Goal: Information Seeking & Learning: Check status

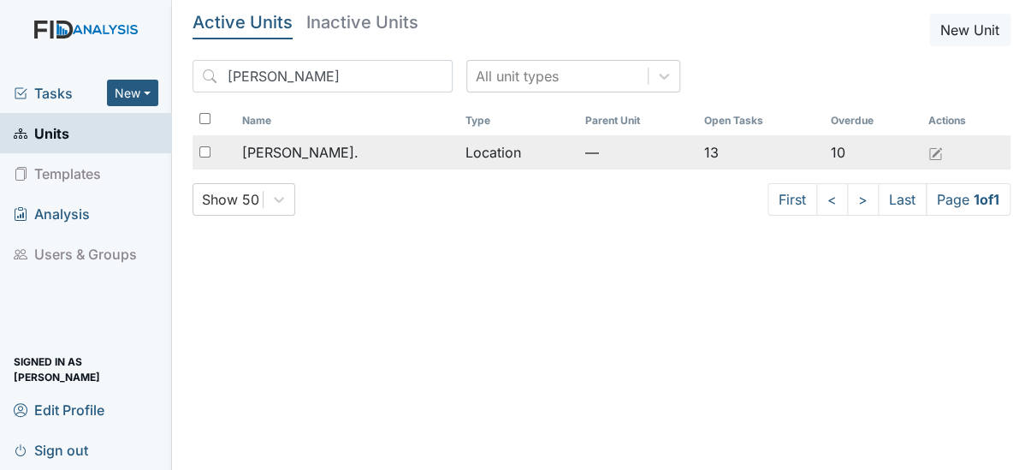
click at [299, 145] on span "[PERSON_NAME]." at bounding box center [300, 152] width 116 height 21
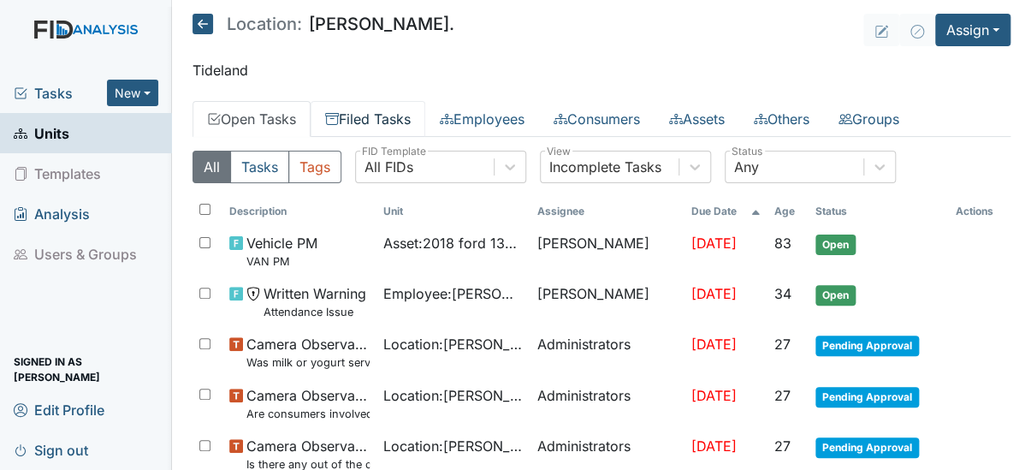
click at [376, 111] on link "Filed Tasks" at bounding box center [368, 119] width 115 height 36
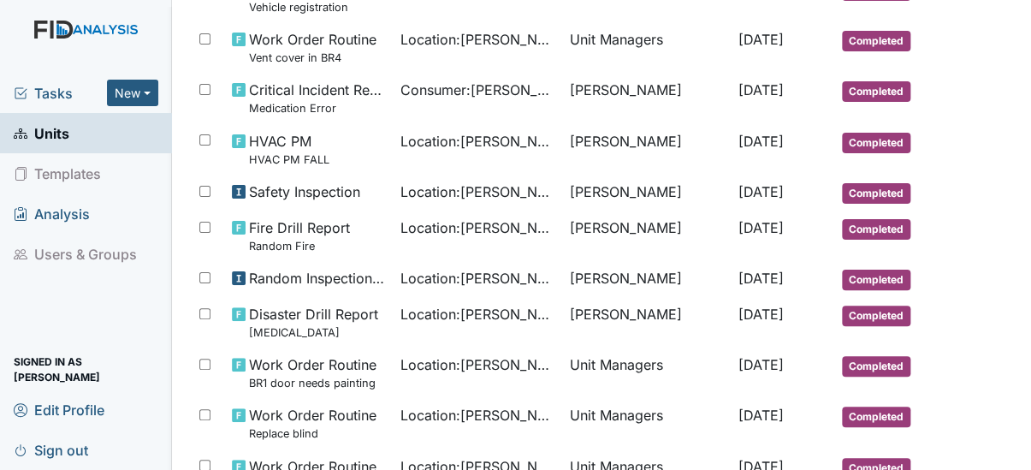
scroll to position [265, 0]
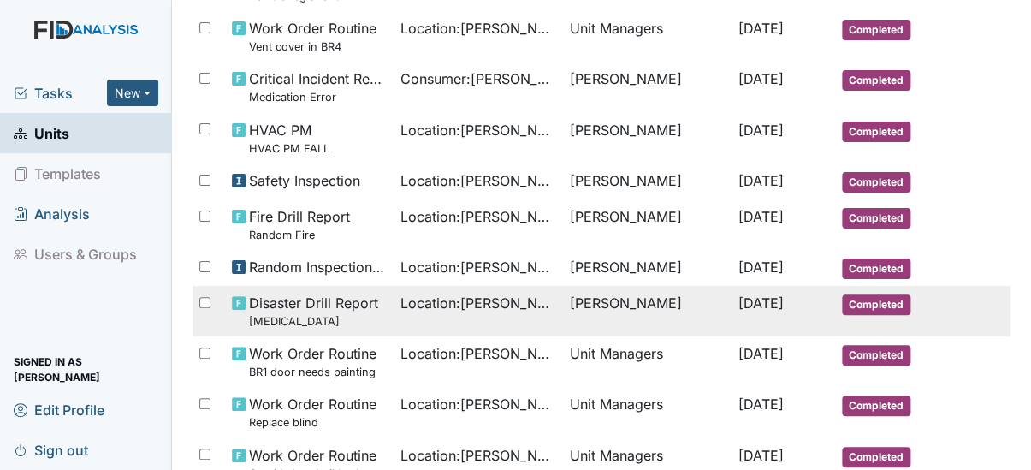
click at [394, 305] on td "Location : Dixon Rd." at bounding box center [478, 311] width 169 height 50
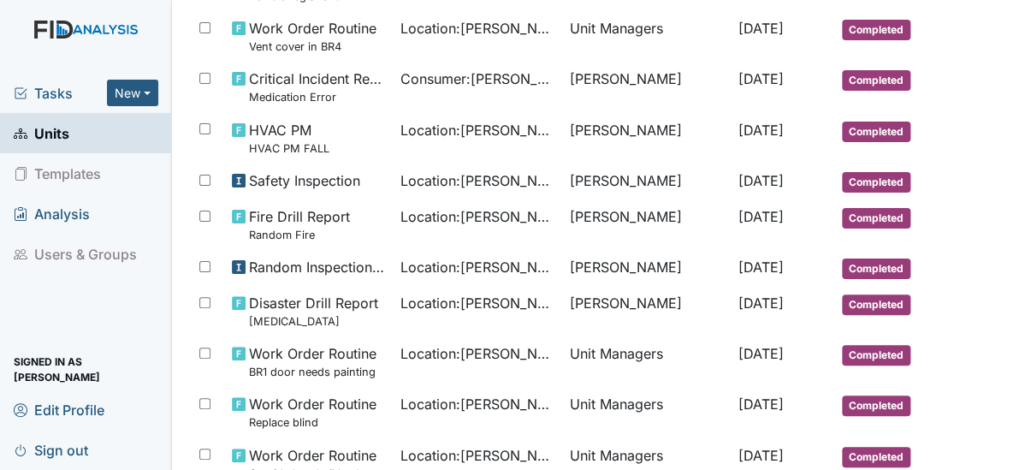
click at [50, 127] on span "Units" at bounding box center [42, 133] width 56 height 27
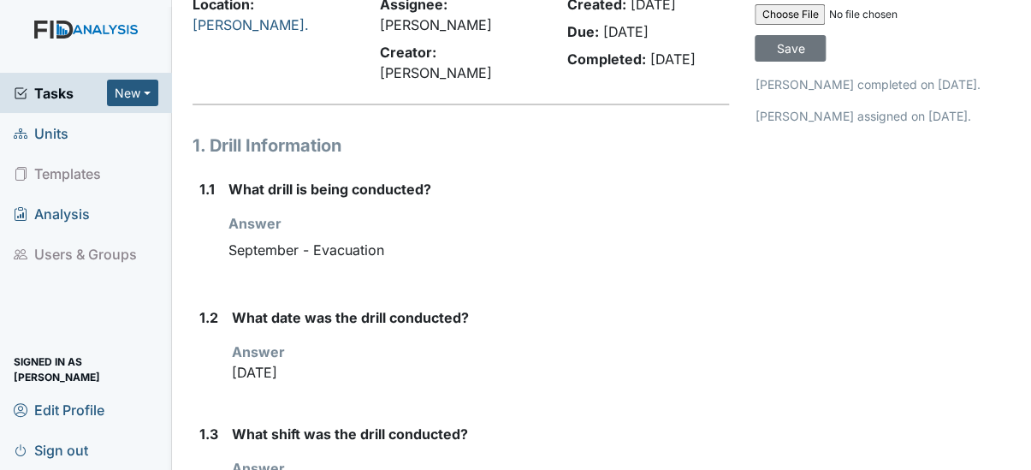
scroll to position [186, 0]
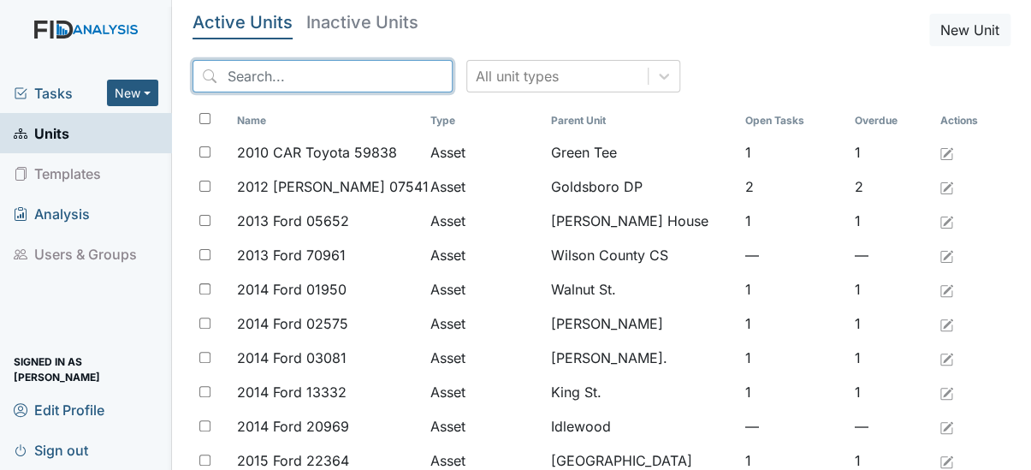
click at [263, 70] on input "search" at bounding box center [322, 76] width 260 height 33
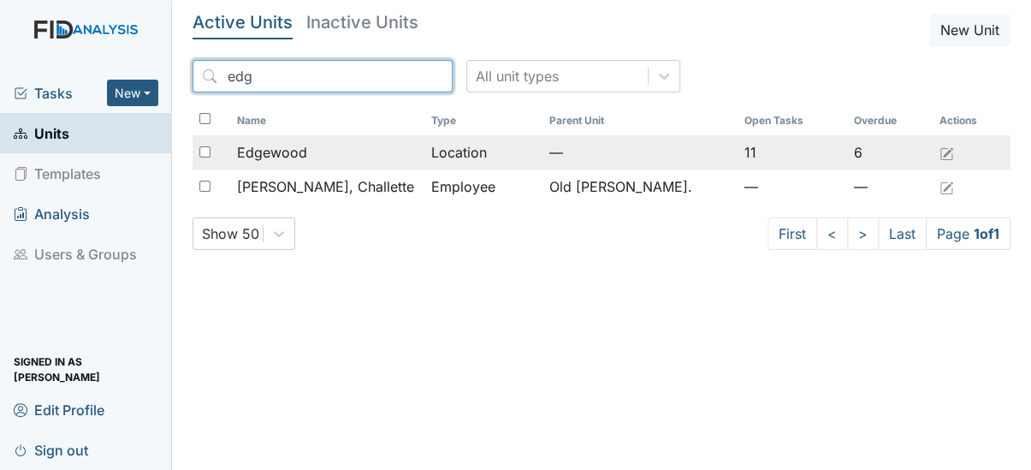
type input "edg"
click at [263, 151] on span "Edgewood" at bounding box center [272, 152] width 70 height 21
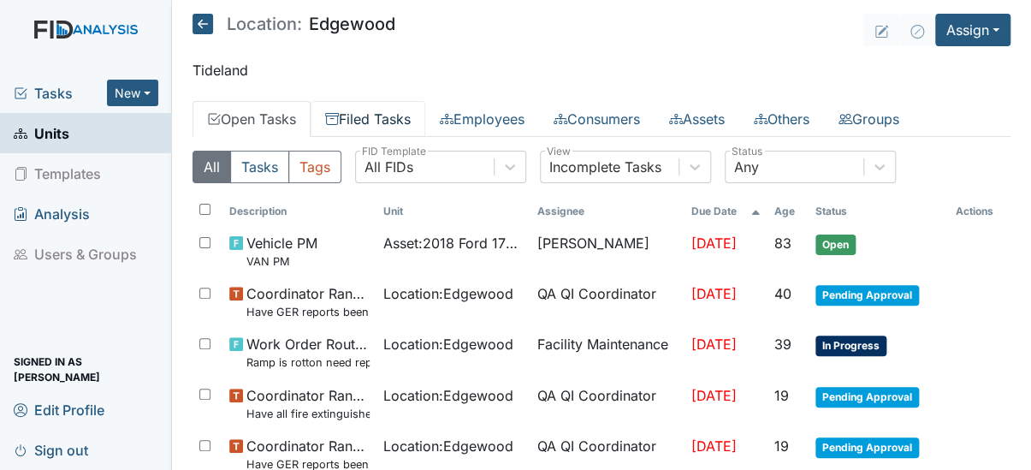
click at [373, 120] on link "Filed Tasks" at bounding box center [368, 119] width 115 height 36
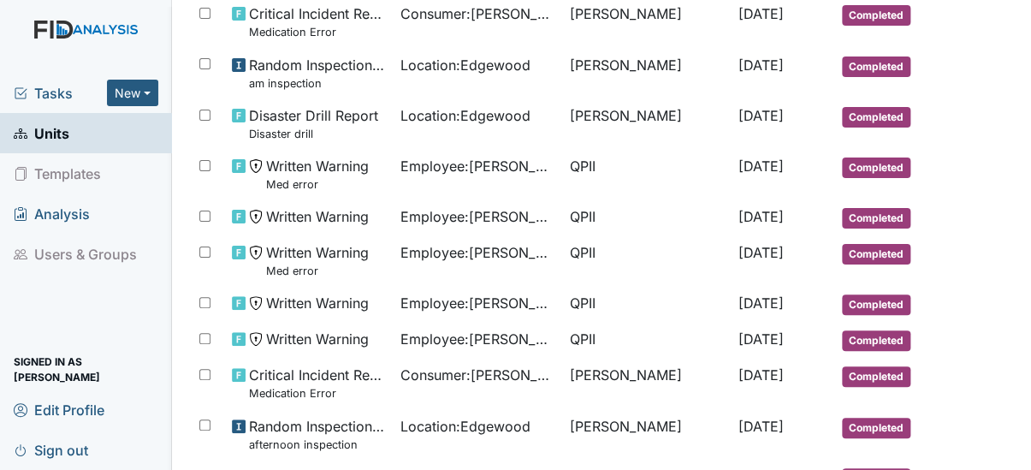
scroll to position [375, 0]
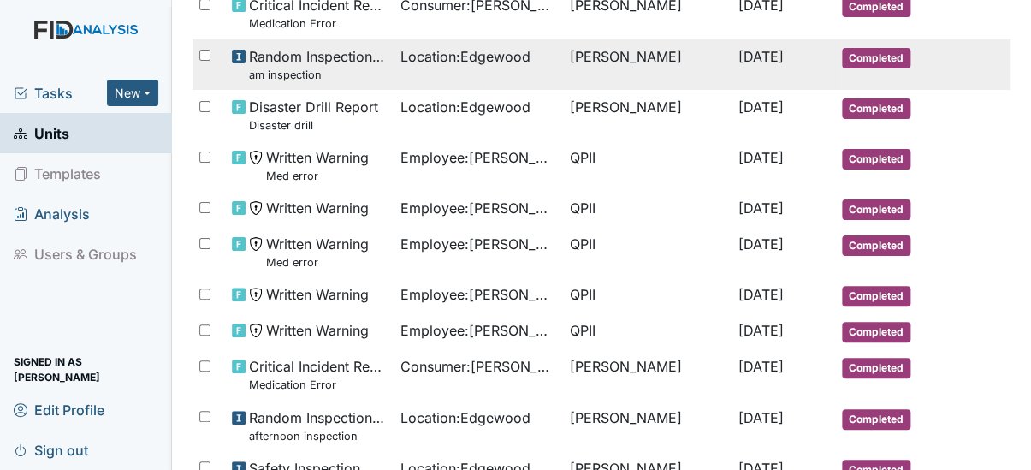
click at [324, 49] on span "Random Inspection for AM am inspection" at bounding box center [318, 64] width 138 height 37
click at [318, 54] on span "Random Inspection for AM am inspection" at bounding box center [318, 64] width 138 height 37
drag, startPoint x: 318, startPoint y: 54, endPoint x: 274, endPoint y: 67, distance: 46.3
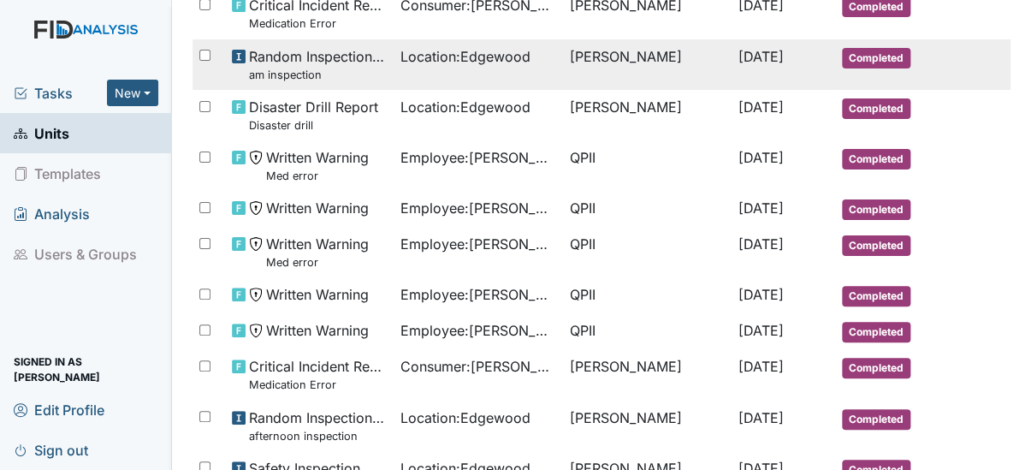
click at [274, 67] on small "am inspection" at bounding box center [318, 75] width 138 height 16
drag, startPoint x: 274, startPoint y: 67, endPoint x: 257, endPoint y: 51, distance: 23.0
click at [257, 51] on span "Random Inspection for AM am inspection" at bounding box center [318, 64] width 138 height 37
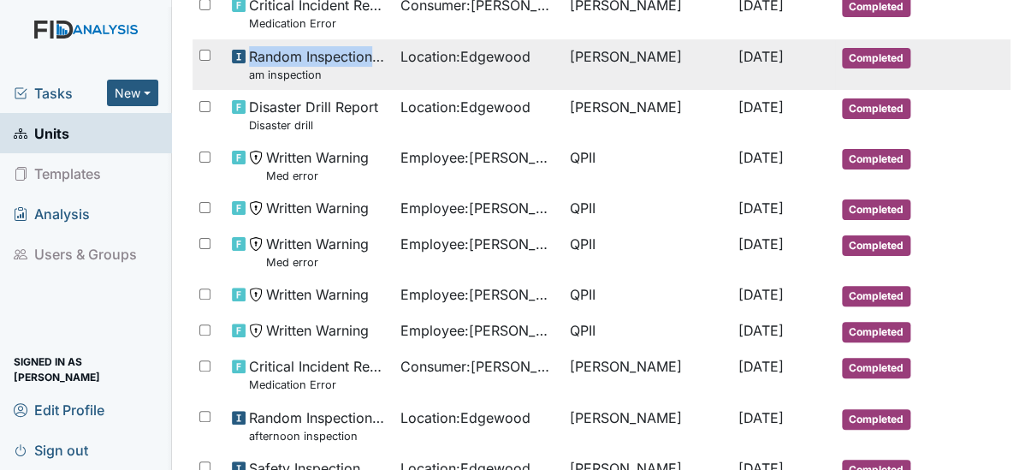
click at [257, 51] on span "Random Inspection for AM am inspection" at bounding box center [318, 64] width 138 height 37
drag, startPoint x: 257, startPoint y: 51, endPoint x: 222, endPoint y: 48, distance: 35.2
click at [222, 48] on div at bounding box center [208, 56] width 33 height 34
checkbox input "true"
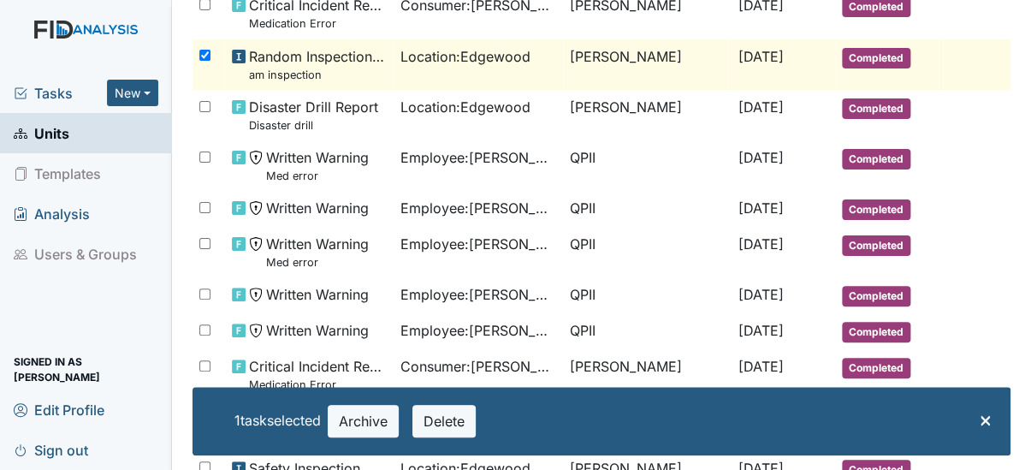
click at [311, 52] on span "Random Inspection for AM am inspection" at bounding box center [318, 64] width 138 height 37
click at [979, 418] on span "×" at bounding box center [986, 419] width 14 height 25
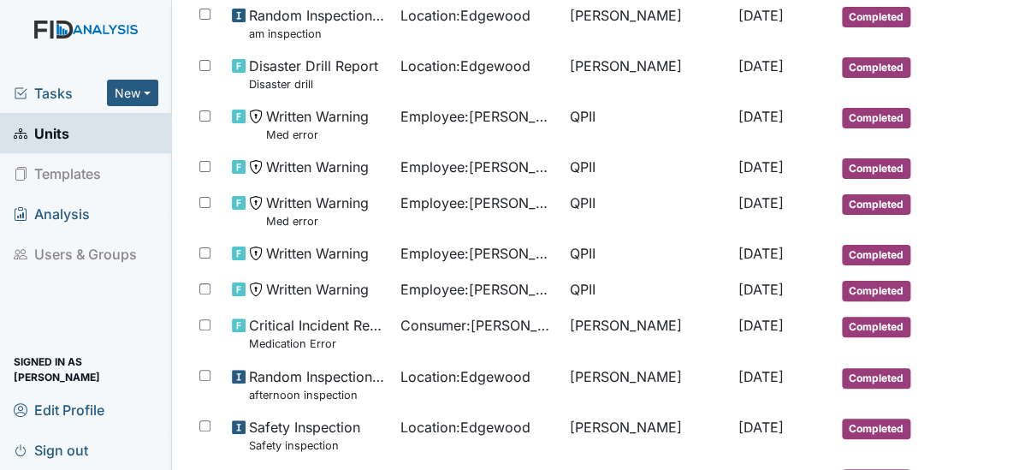
scroll to position [419, 0]
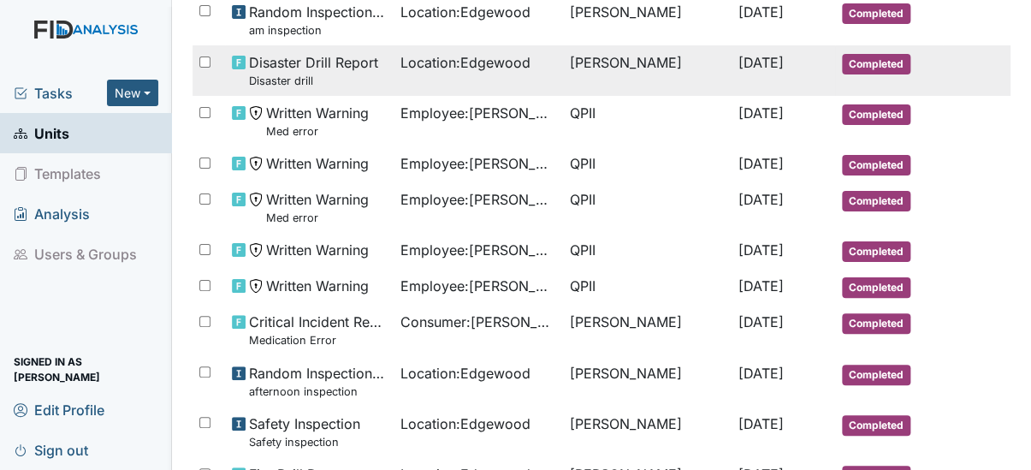
click at [289, 73] on small "Disaster drill" at bounding box center [313, 81] width 129 height 16
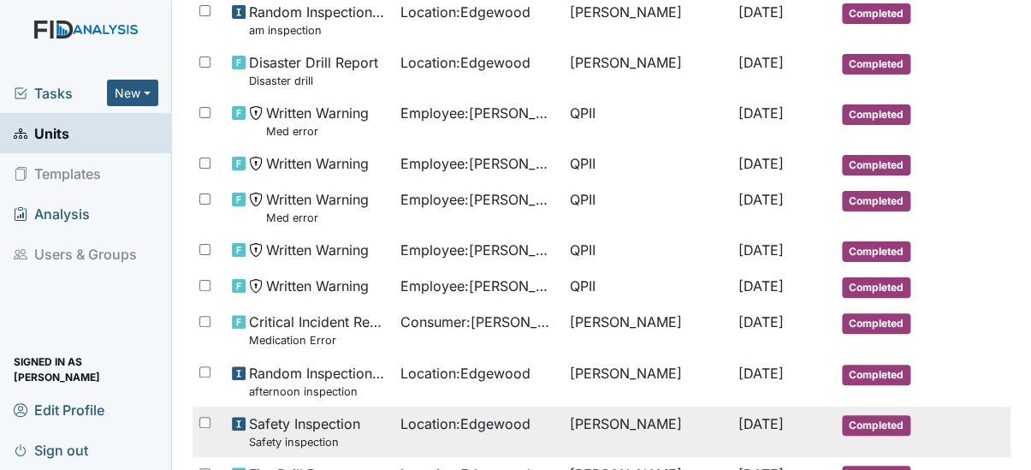
click at [374, 417] on div "Safety Inspection Safety inspection" at bounding box center [309, 431] width 155 height 37
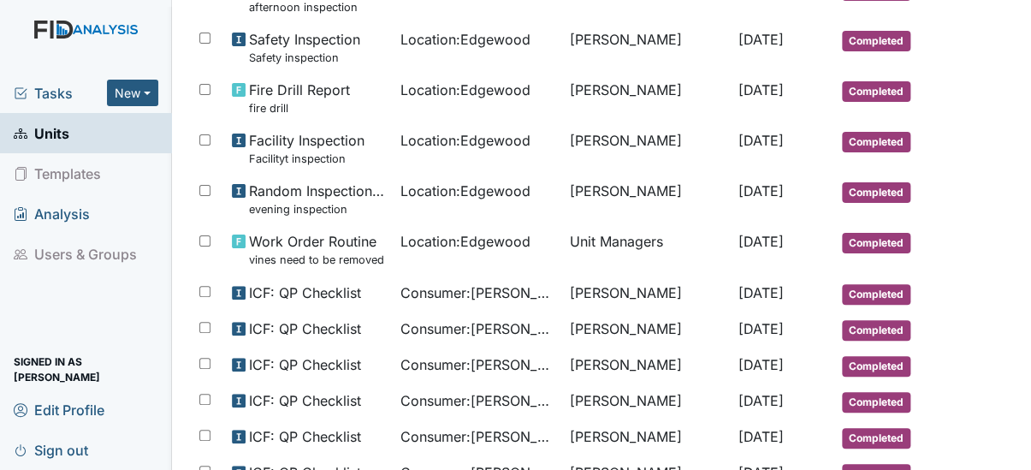
scroll to position [834, 0]
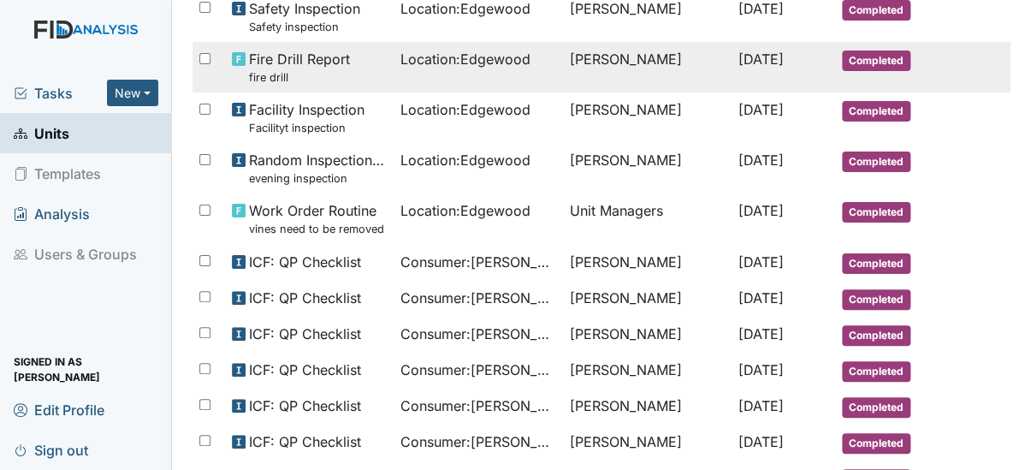
click at [264, 60] on span "Fire Drill Report fire drill" at bounding box center [299, 67] width 101 height 37
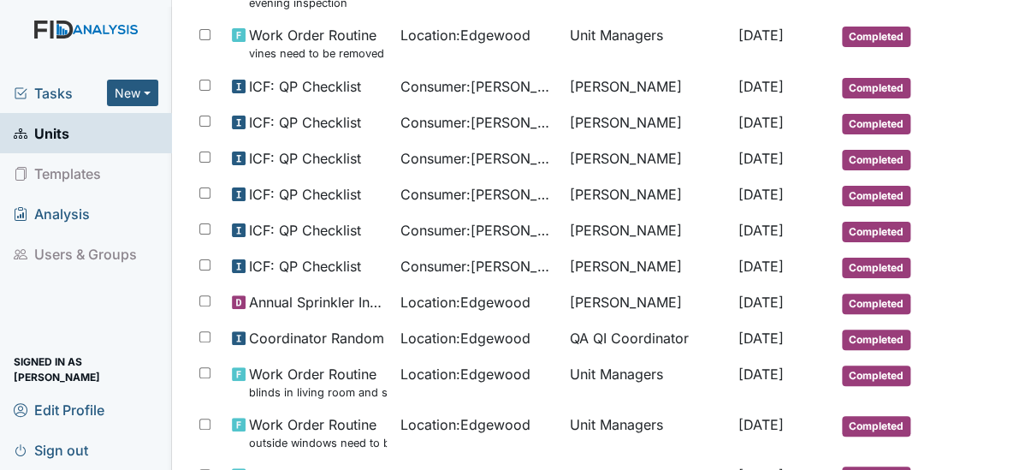
scroll to position [1155, 0]
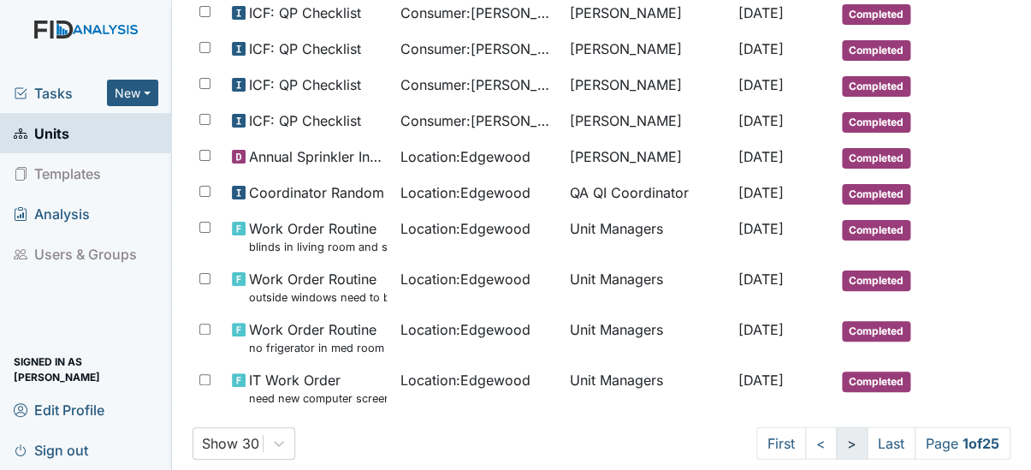
click at [836, 441] on link ">" at bounding box center [852, 443] width 32 height 33
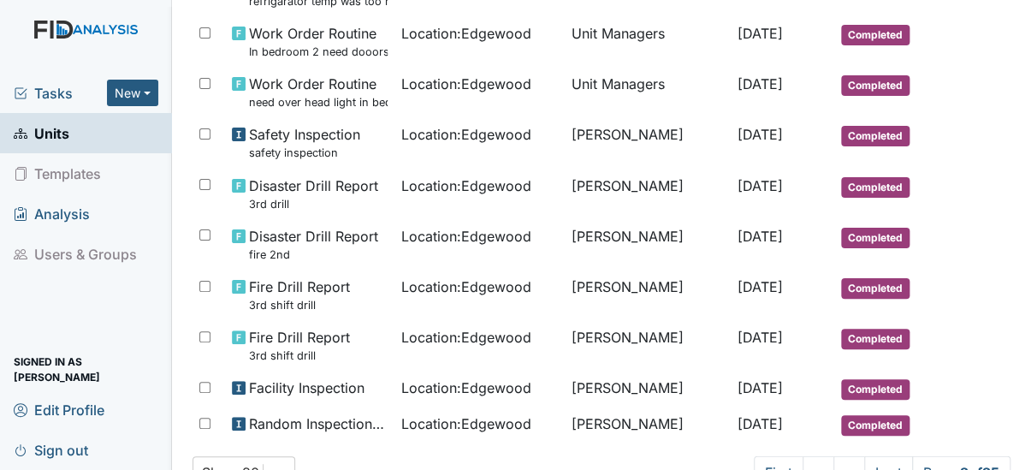
scroll to position [1317, 0]
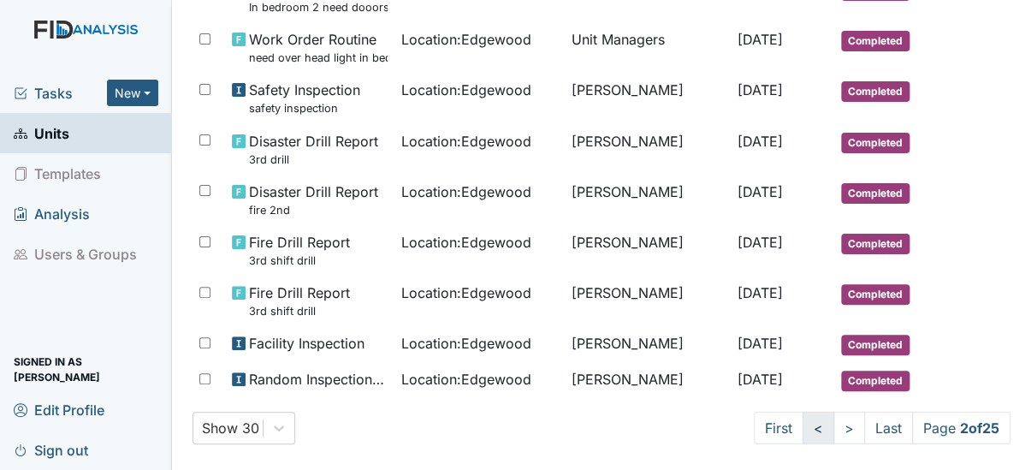
click at [802, 432] on link "<" at bounding box center [818, 427] width 32 height 33
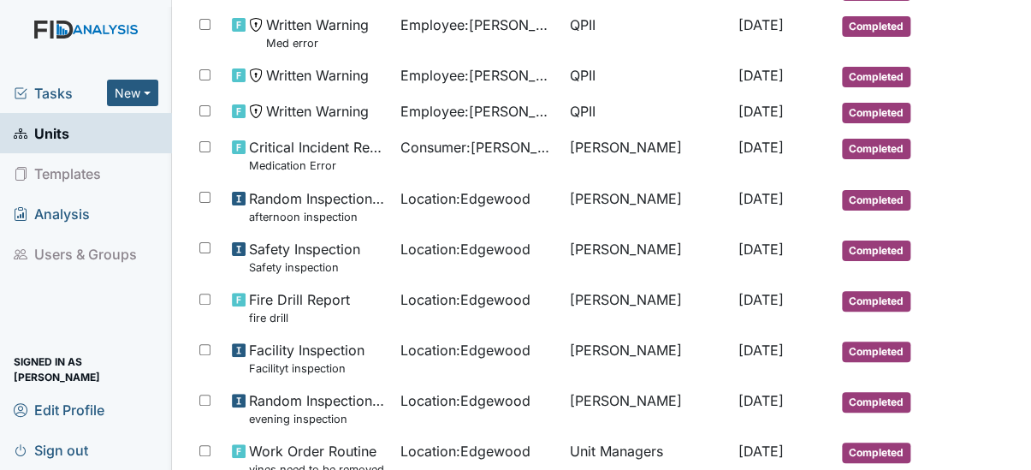
scroll to position [579, 0]
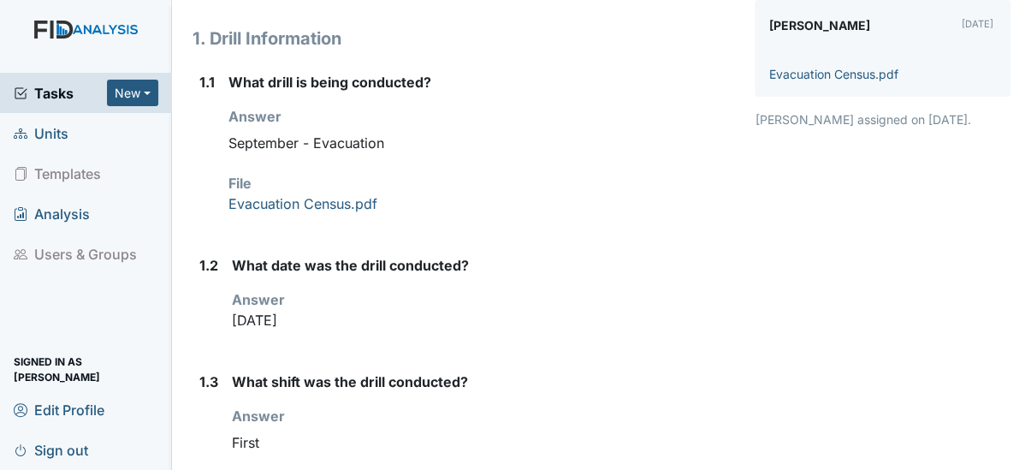
scroll to position [235, 0]
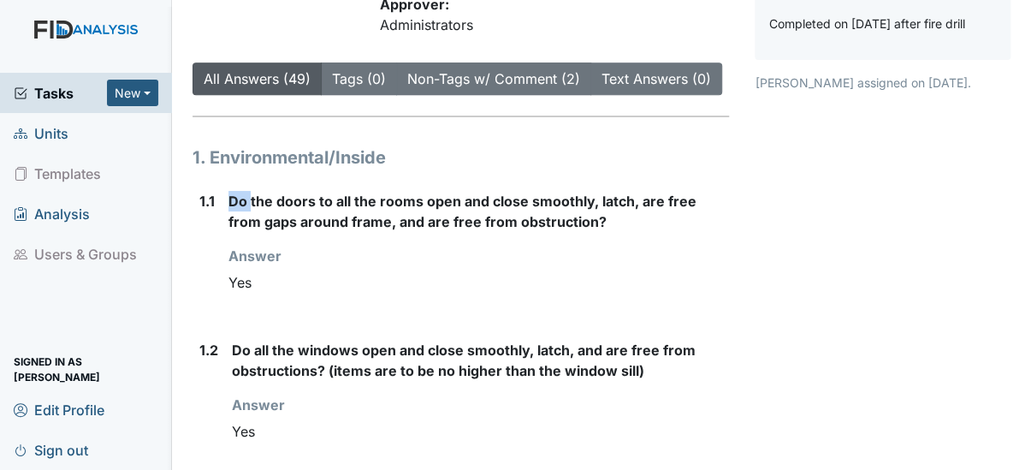
scroll to position [276, 0]
